Goal: Information Seeking & Learning: Learn about a topic

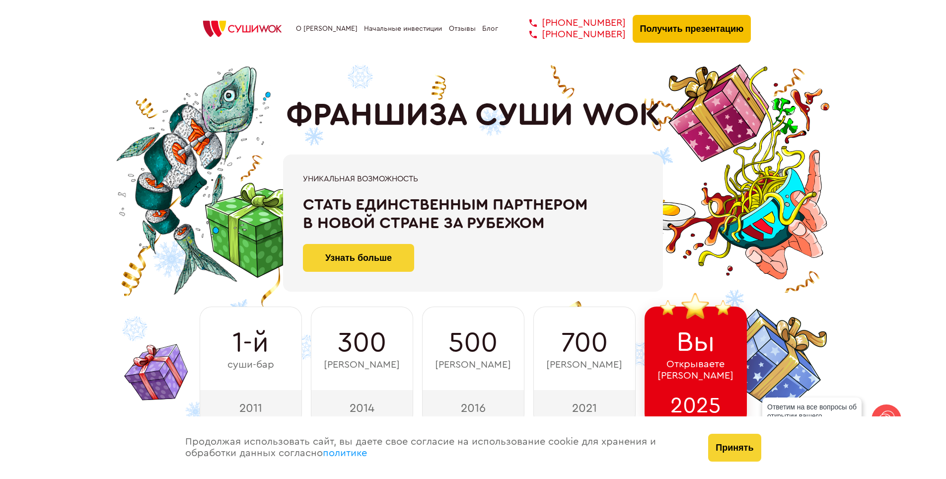
click at [659, 31] on button "Получить презентацию" at bounding box center [692, 29] width 119 height 28
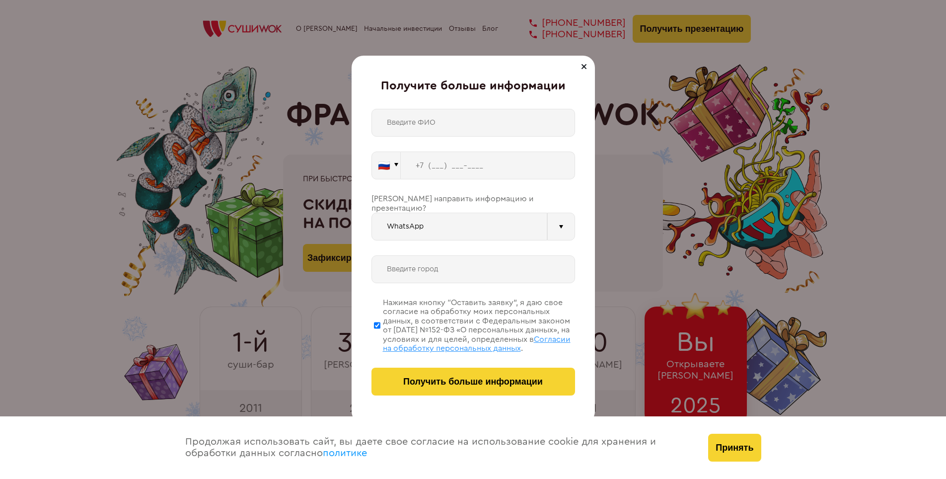
click at [584, 64] on div at bounding box center [584, 67] width 12 height 12
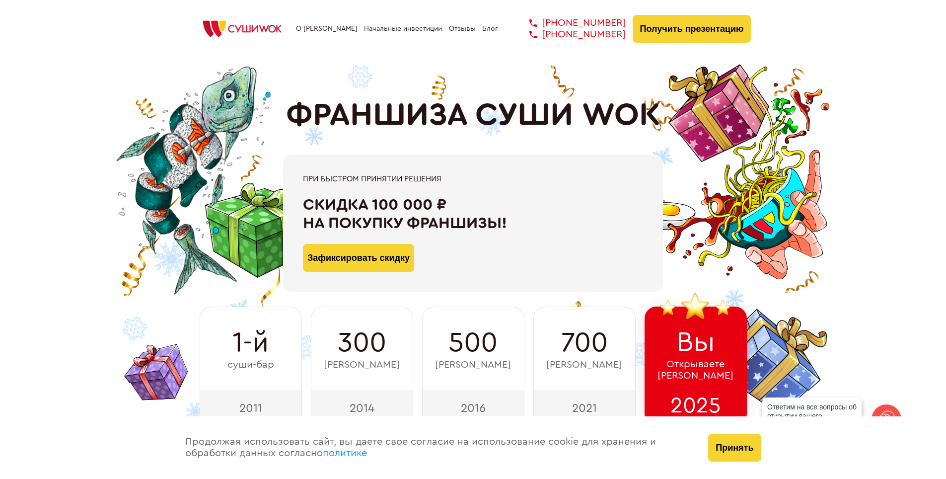
click at [328, 32] on link "О [PERSON_NAME]" at bounding box center [327, 29] width 62 height 8
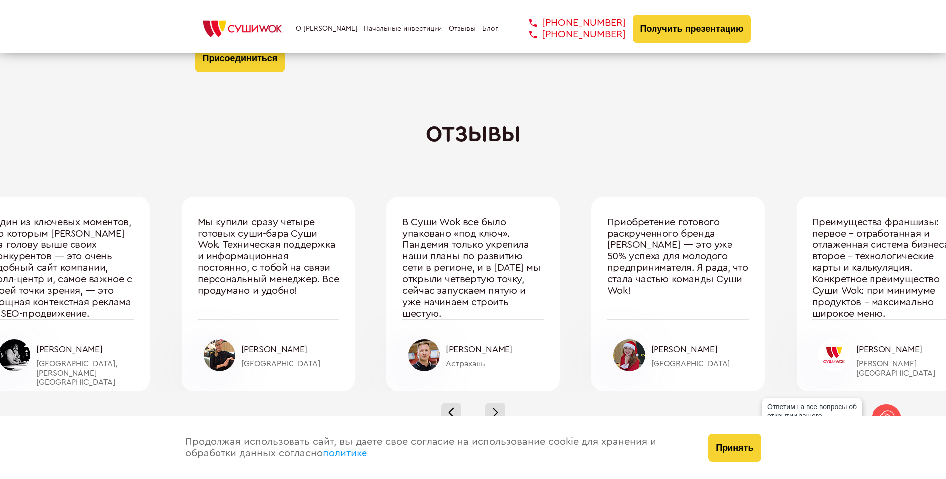
scroll to position [3074, 0]
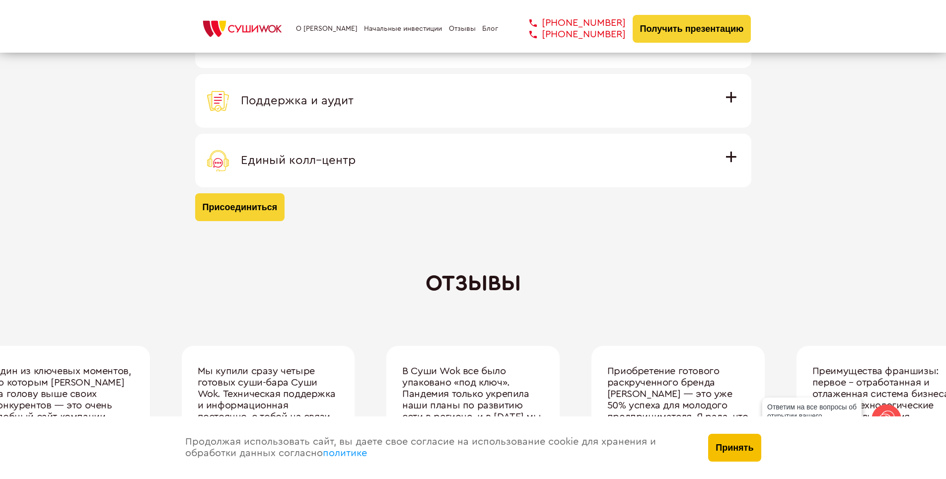
click at [726, 444] on button "Принять" at bounding box center [734, 448] width 53 height 28
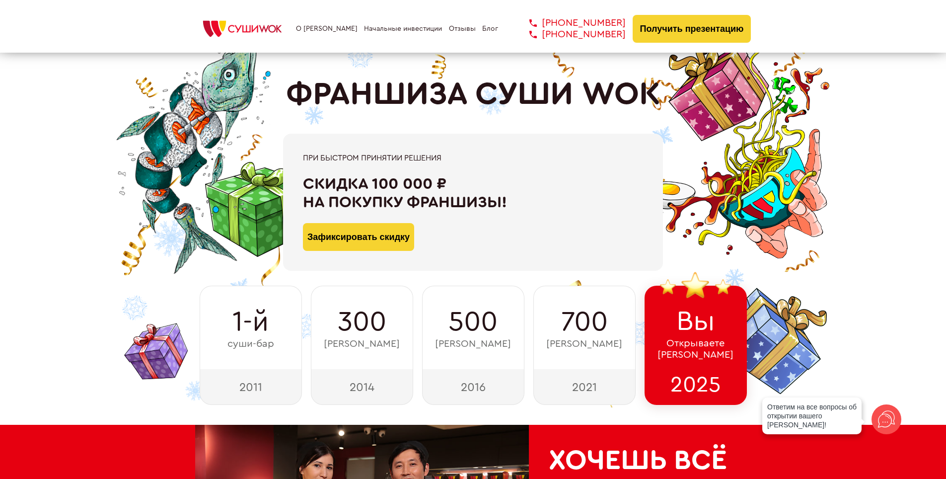
scroll to position [0, 0]
